Goal: Transaction & Acquisition: Book appointment/travel/reservation

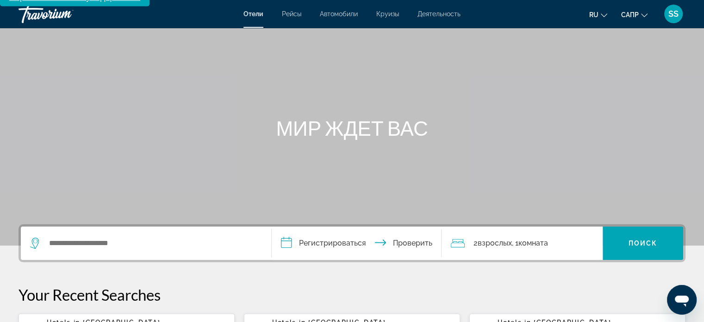
scroll to position [46, 0]
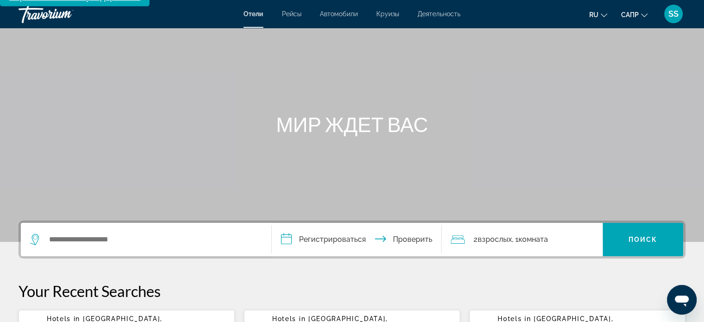
click at [137, 223] on div "Виджет поиска" at bounding box center [146, 239] width 232 height 33
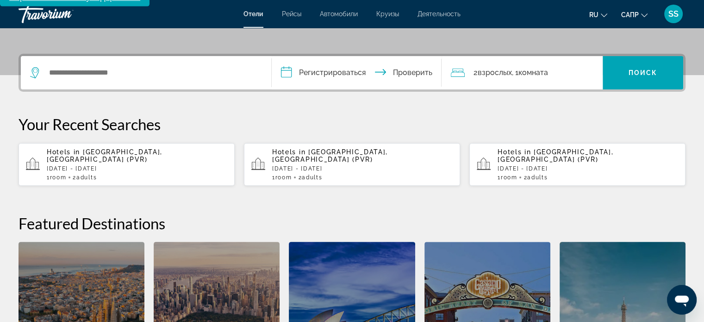
scroll to position [226, 0]
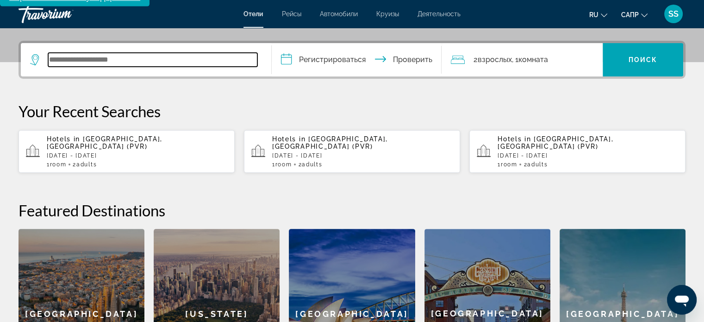
click at [107, 53] on input "Виджет поиска" at bounding box center [152, 60] width 209 height 14
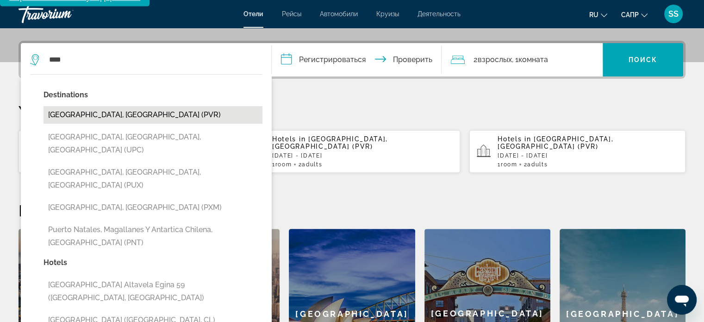
click at [159, 106] on button "[GEOGRAPHIC_DATA], [GEOGRAPHIC_DATA] (PVR)" at bounding box center [153, 115] width 219 height 18
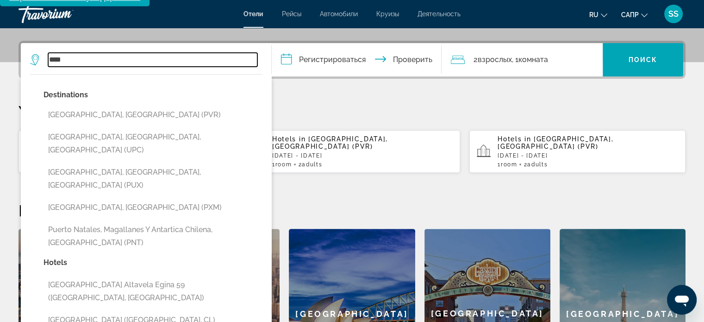
type input "**********"
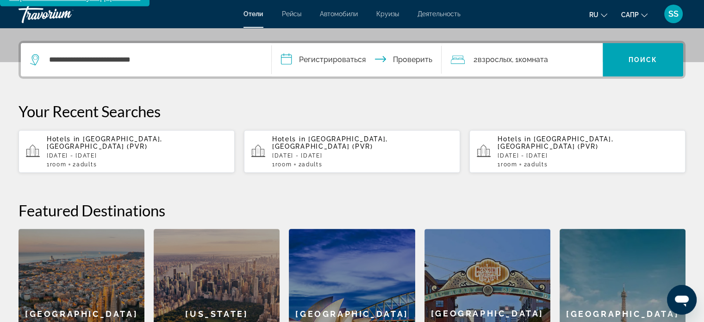
click at [352, 54] on input "**********" at bounding box center [359, 61] width 174 height 36
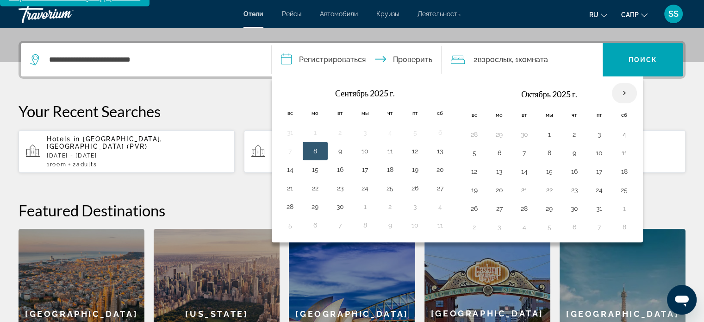
click at [625, 83] on th "В следующем месяце" at bounding box center [624, 93] width 25 height 20
click at [622, 83] on th "В следующем месяце" at bounding box center [624, 93] width 25 height 20
click at [620, 84] on th "В следующем месяце" at bounding box center [624, 93] width 25 height 20
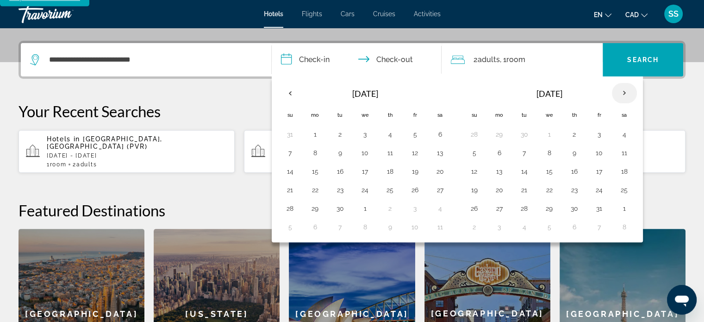
click at [617, 83] on th "Next month" at bounding box center [624, 93] width 25 height 20
click at [293, 83] on th "Previous month" at bounding box center [290, 93] width 25 height 20
click at [385, 146] on button "6" at bounding box center [390, 152] width 15 height 13
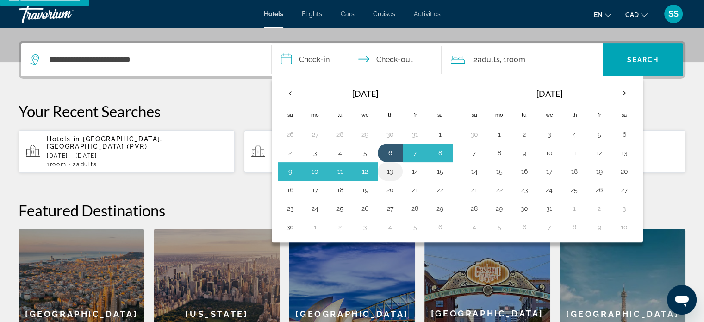
click at [393, 165] on button "13" at bounding box center [390, 171] width 15 height 13
type input "**********"
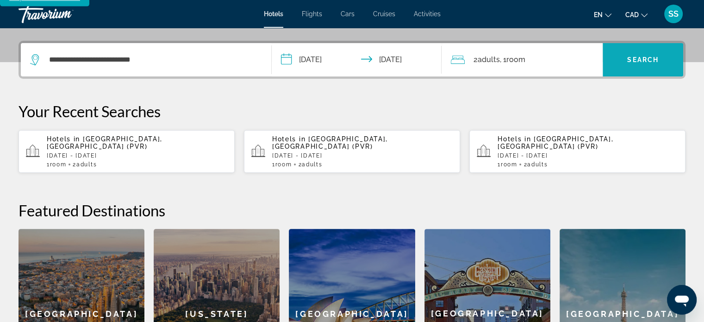
click at [646, 56] on span "Search" at bounding box center [642, 59] width 31 height 7
